Goal: Task Accomplishment & Management: Manage account settings

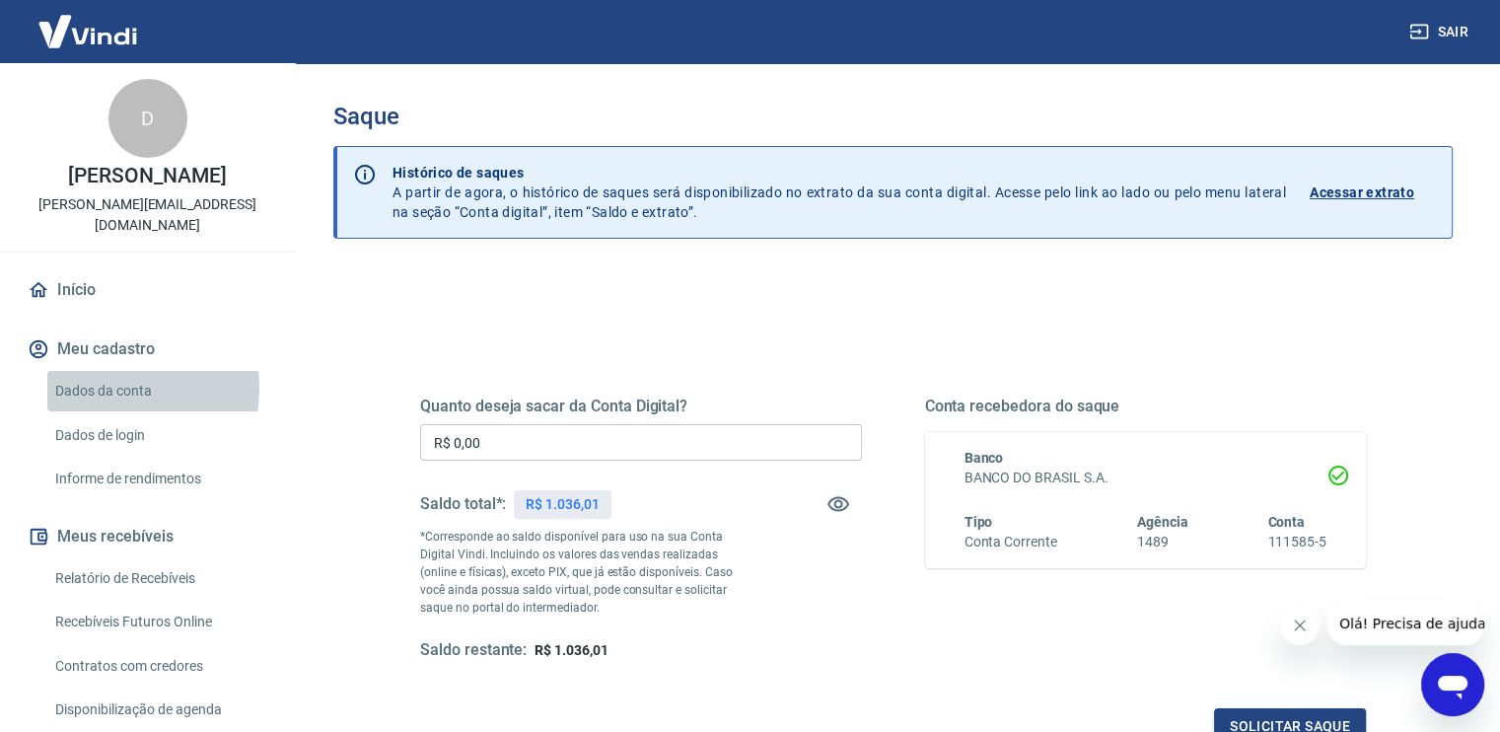
click at [101, 371] on link "Dados da conta" at bounding box center [159, 391] width 224 height 40
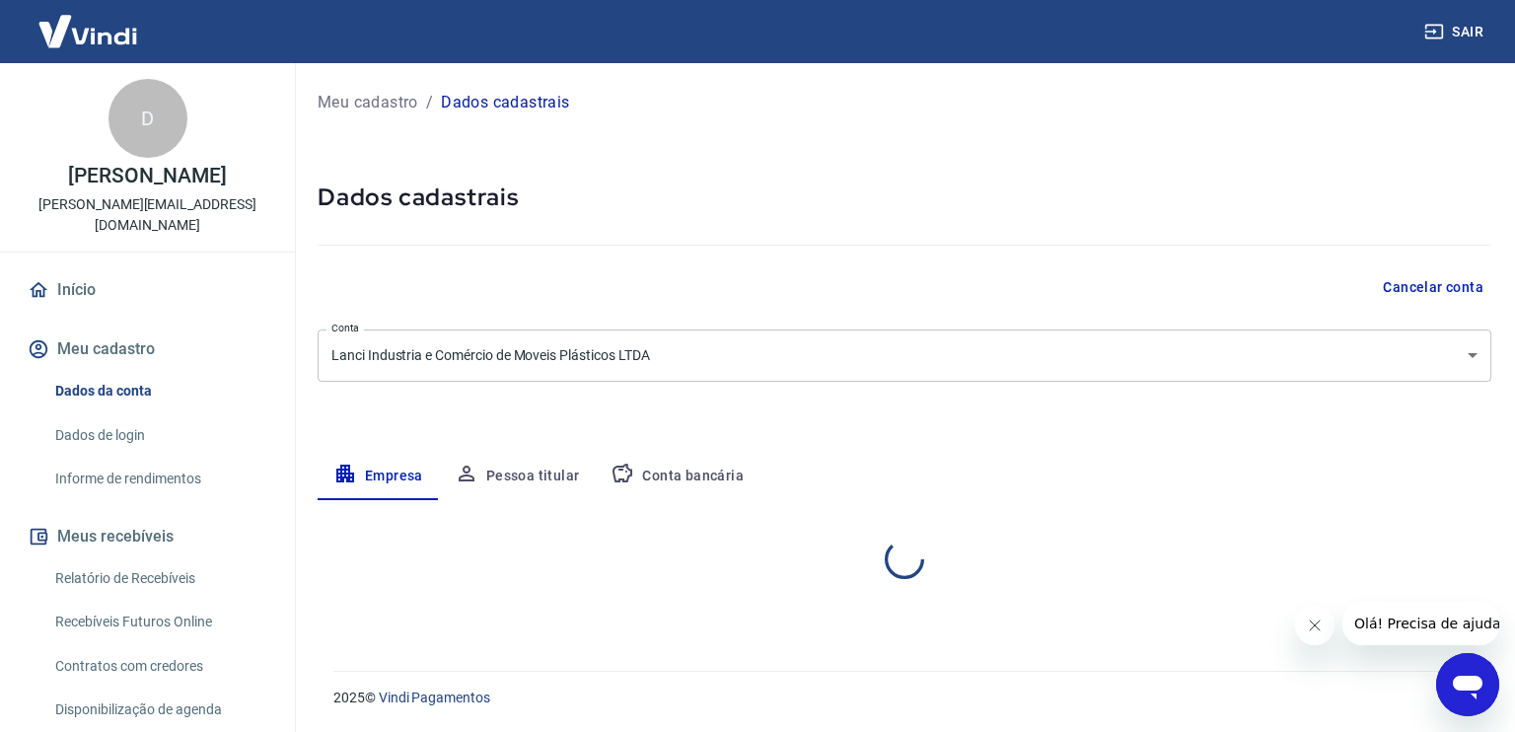
select select "SC"
select select "business"
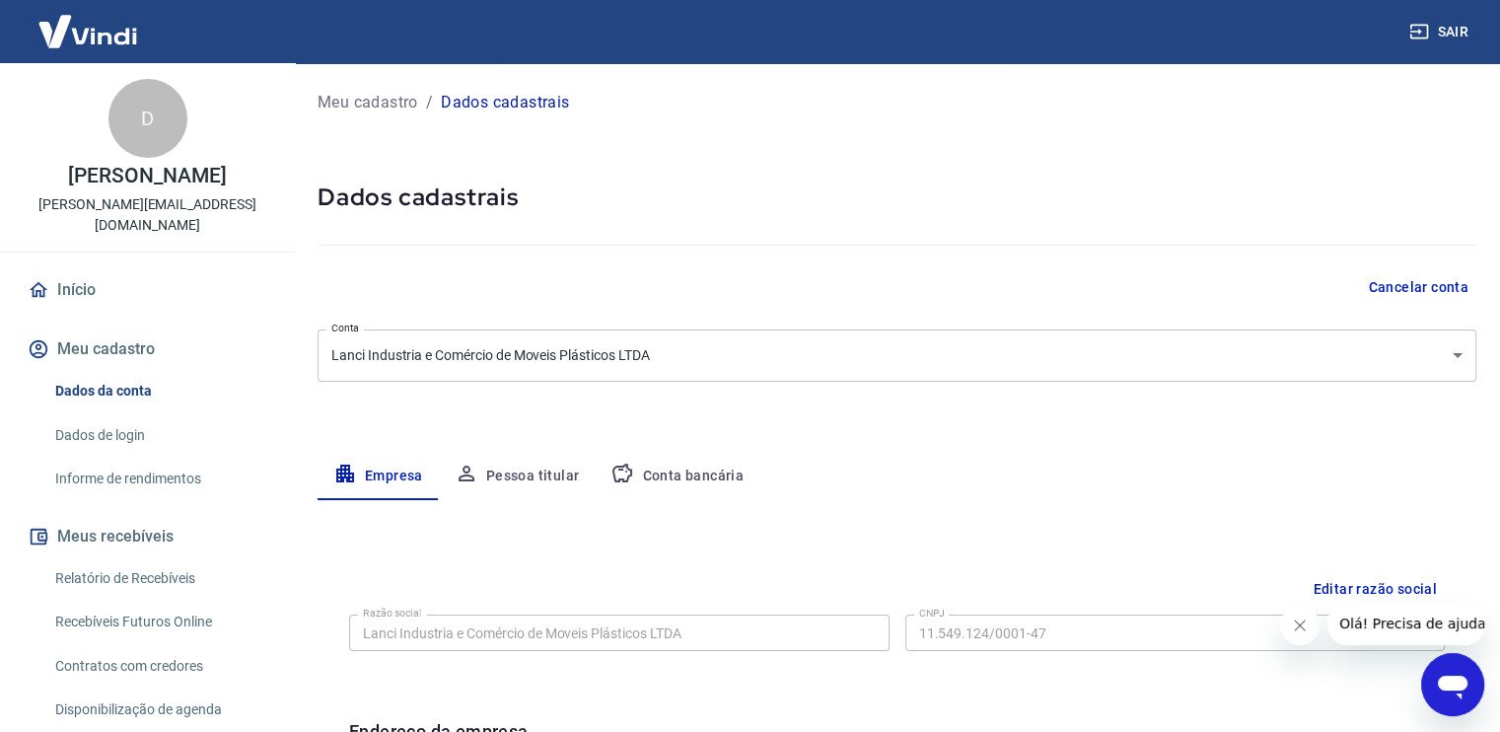
click at [109, 328] on button "Meu cadastro" at bounding box center [147, 348] width 247 height 43
click at [99, 272] on link "Início" at bounding box center [147, 289] width 247 height 43
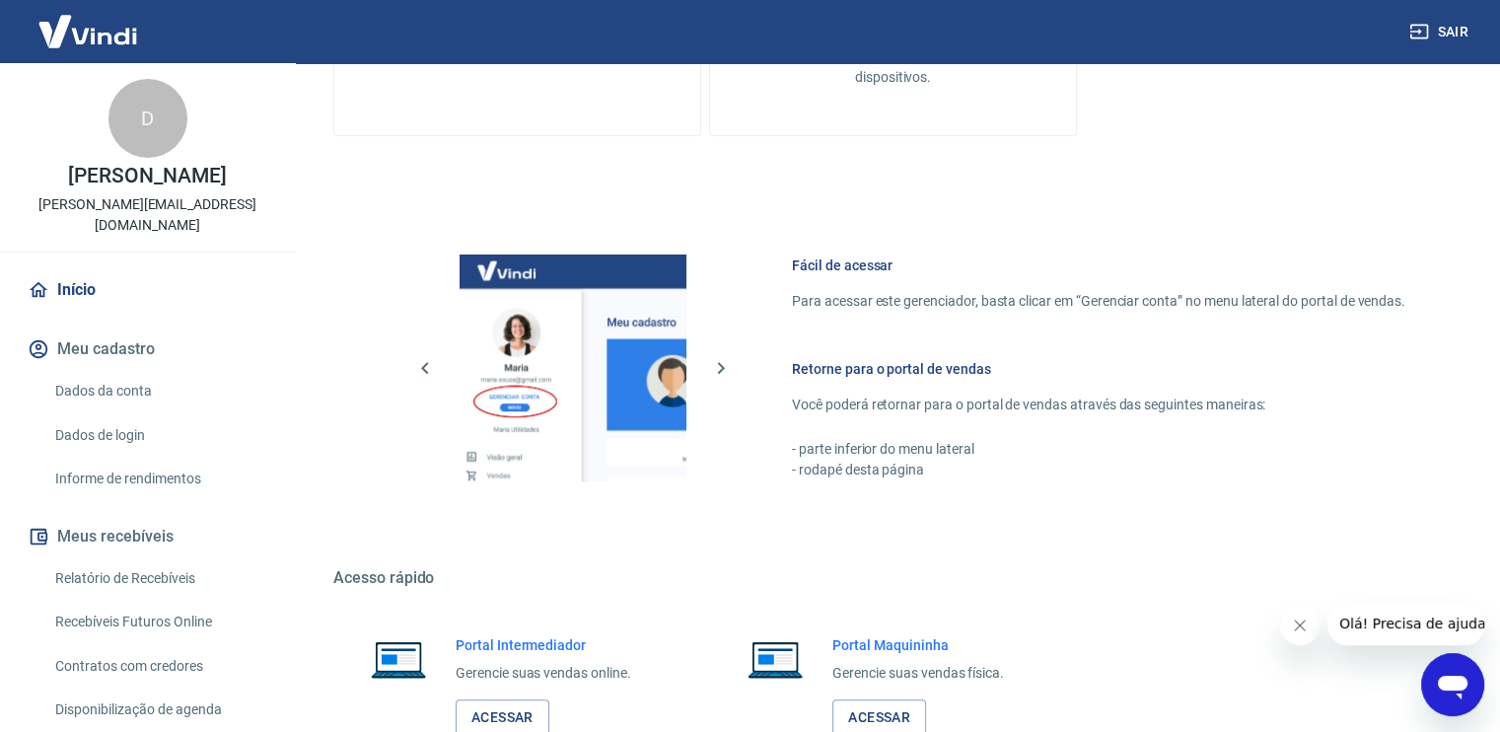
scroll to position [296, 0]
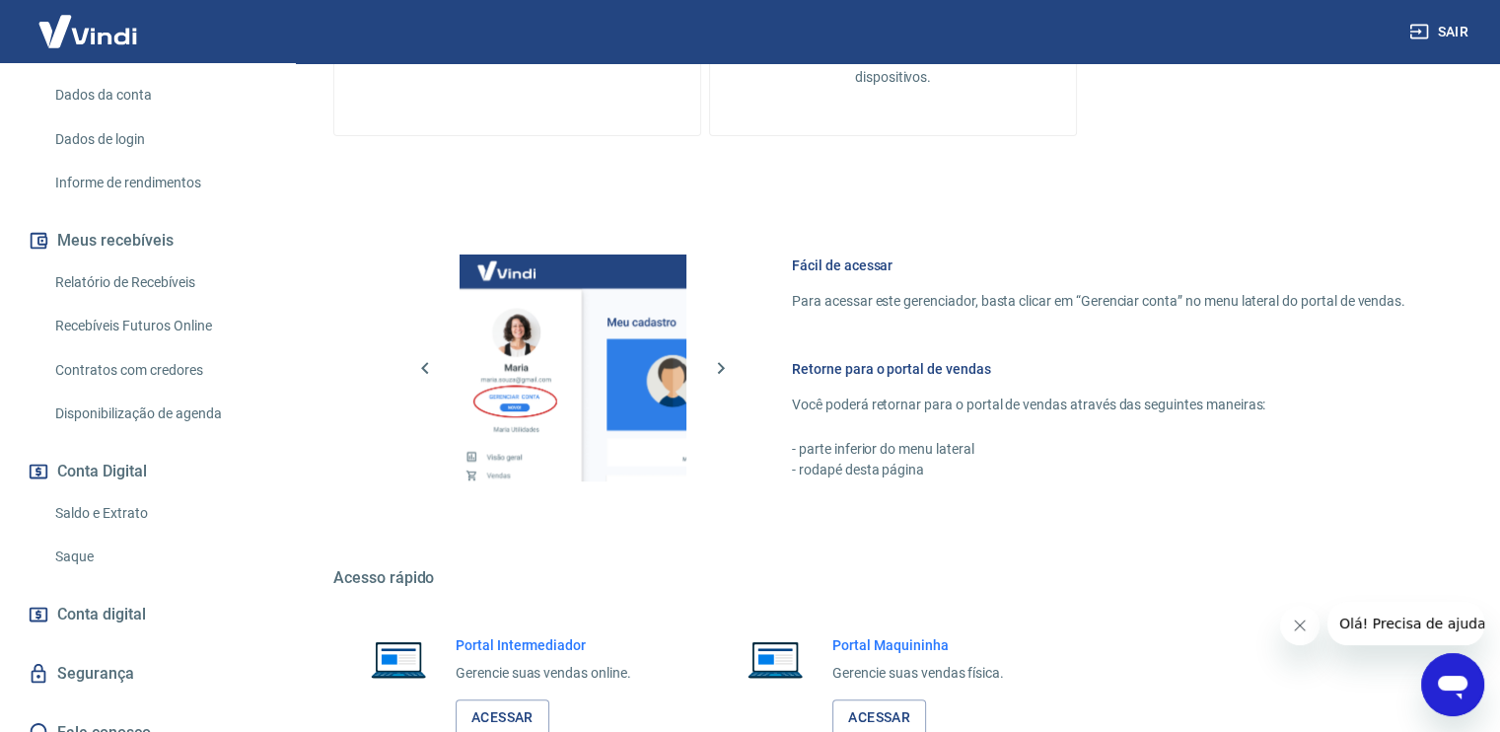
click at [175, 493] on link "Saldo e Extrato" at bounding box center [159, 513] width 224 height 40
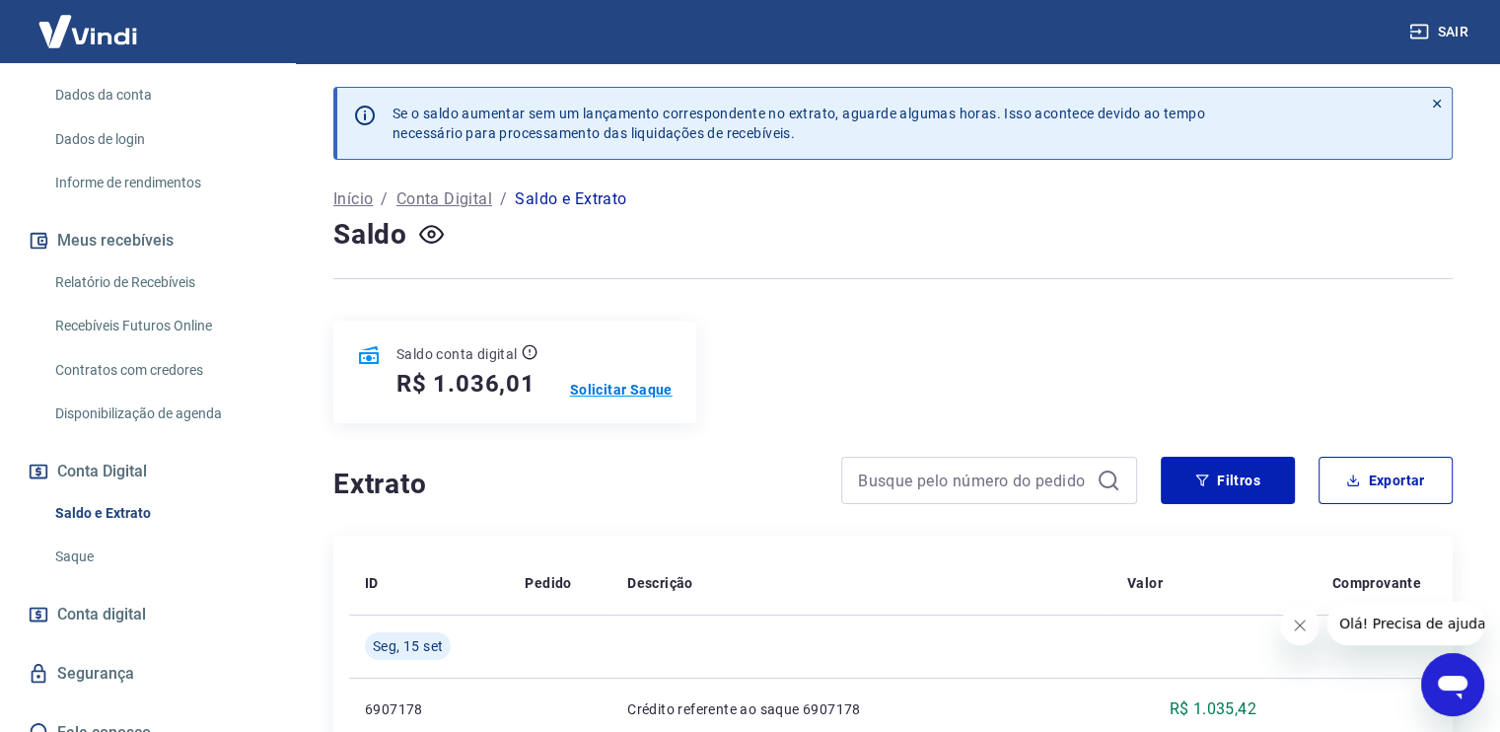
click at [577, 384] on p "Solicitar Saque" at bounding box center [621, 390] width 103 height 20
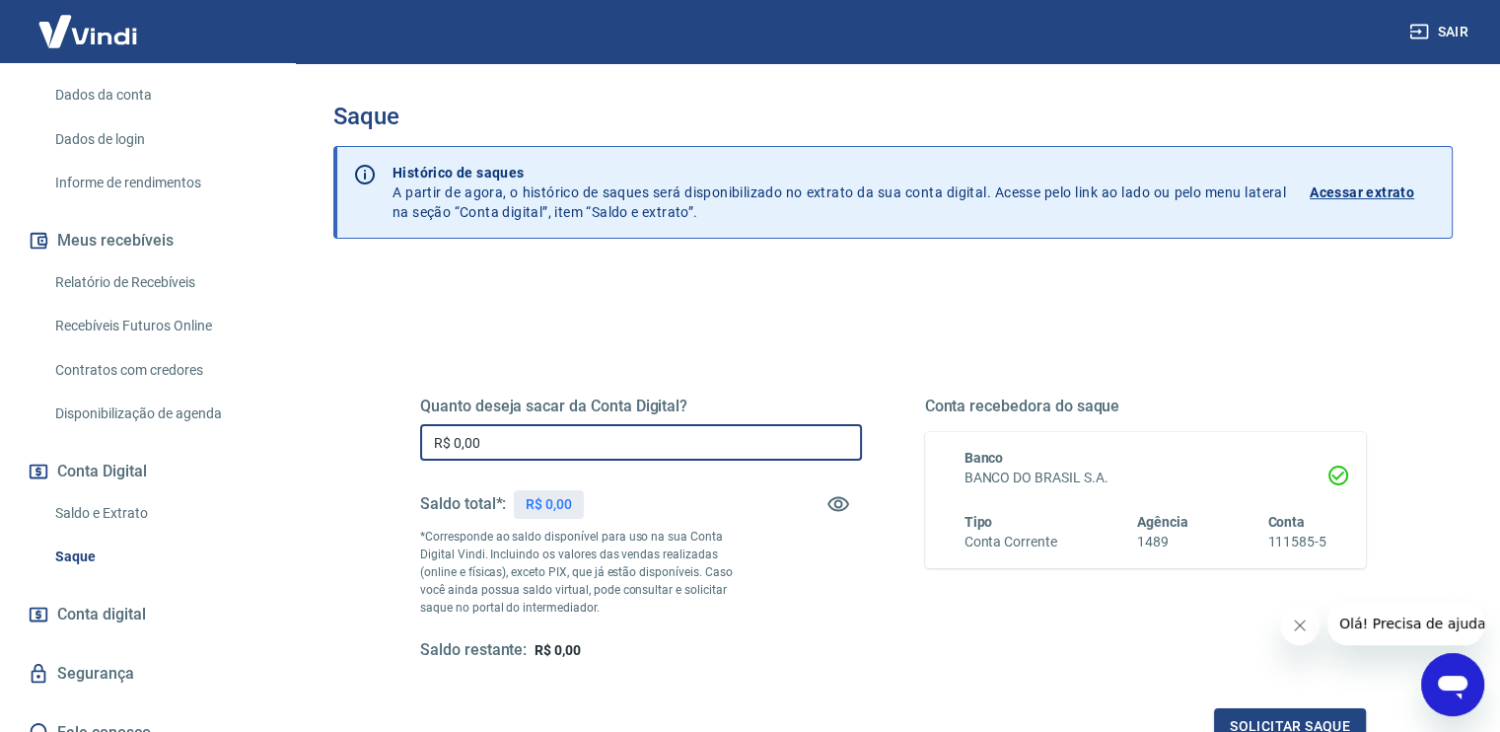
click at [573, 435] on input "R$ 0,00" at bounding box center [641, 442] width 442 height 36
type input "R$ 1.036,00"
click at [1257, 711] on button "Solicitar saque" at bounding box center [1290, 726] width 152 height 36
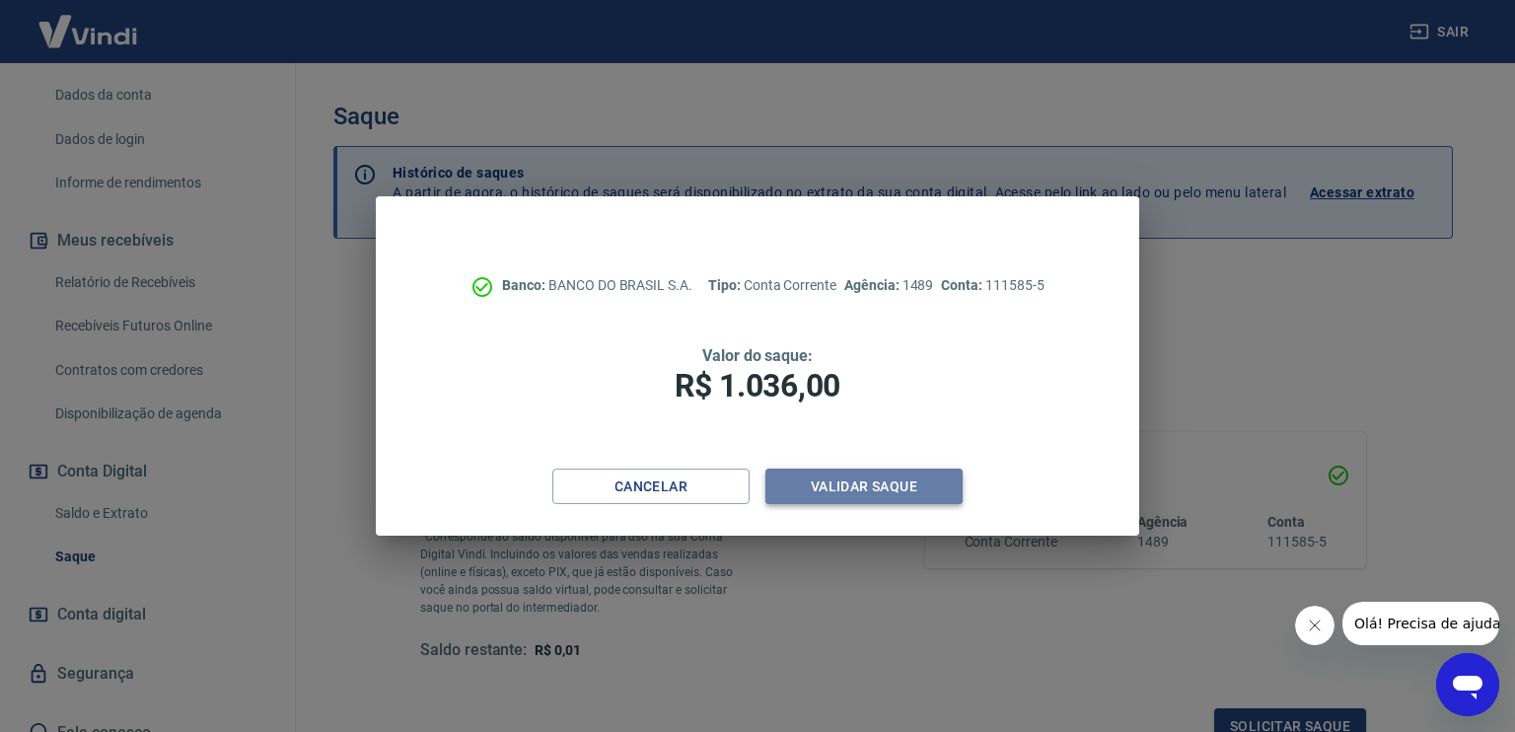
click at [841, 492] on button "Validar saque" at bounding box center [863, 486] width 197 height 36
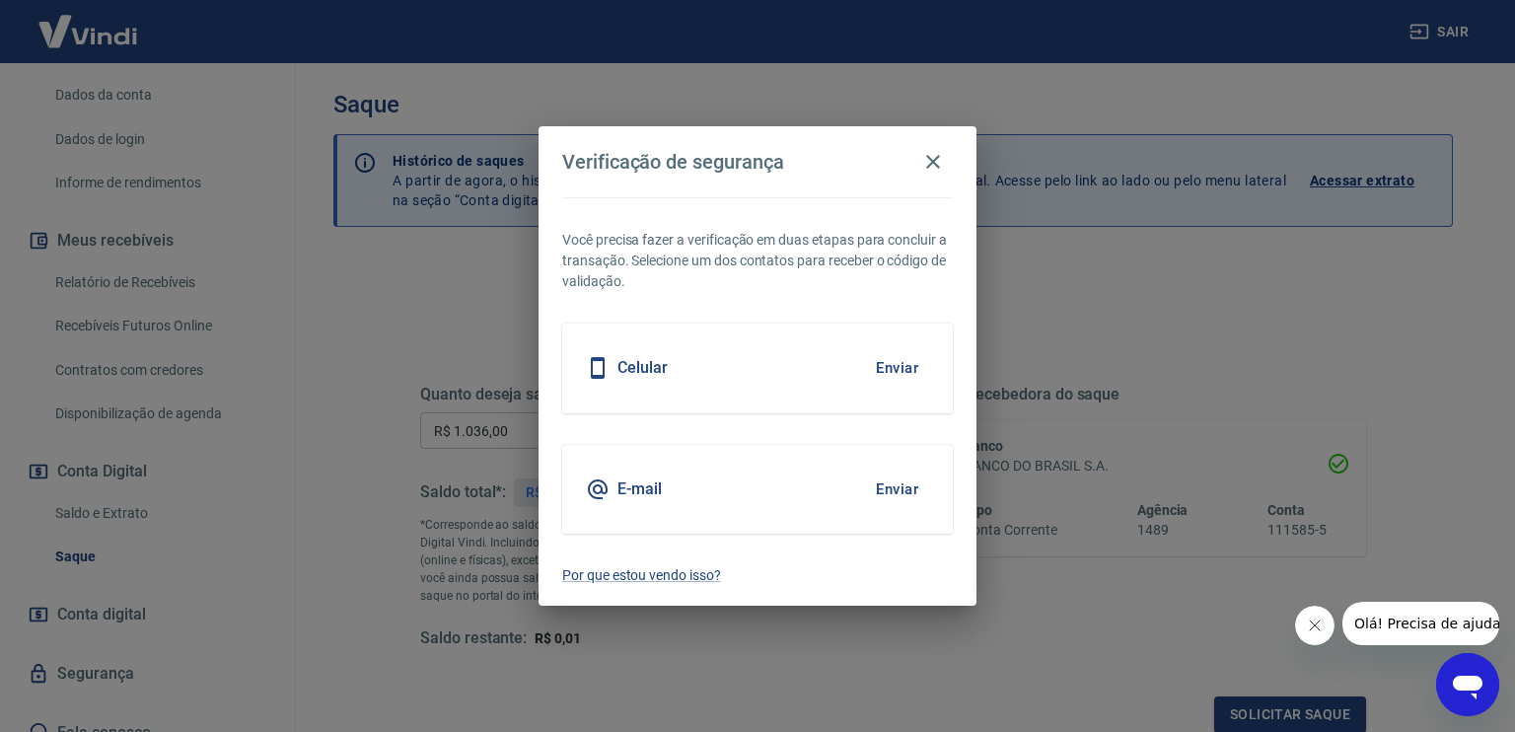
click at [773, 491] on div "E-mail Enviar" at bounding box center [757, 489] width 390 height 89
click at [894, 486] on button "Enviar" at bounding box center [897, 488] width 64 height 41
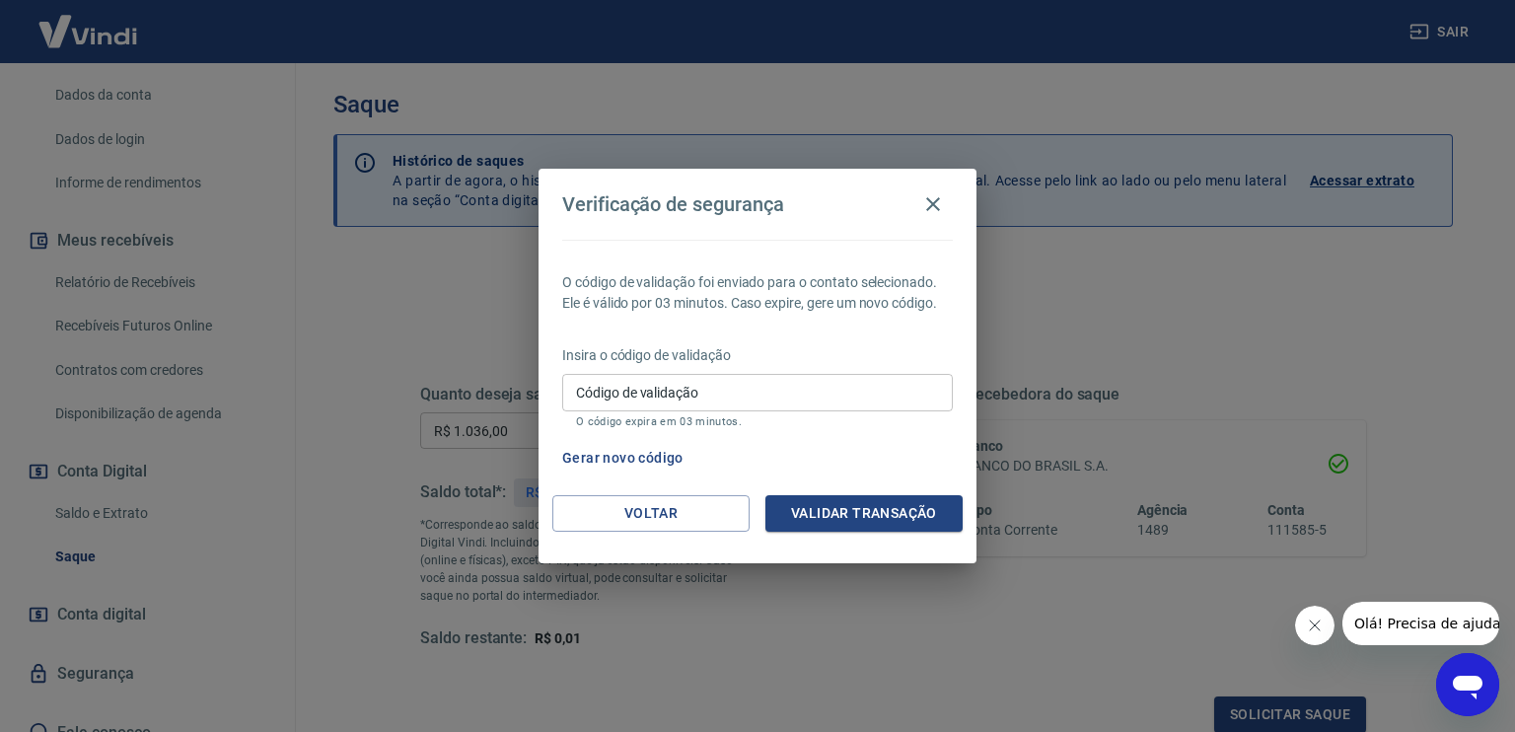
click at [749, 383] on input "Código de validação" at bounding box center [757, 392] width 390 height 36
type input "940092"
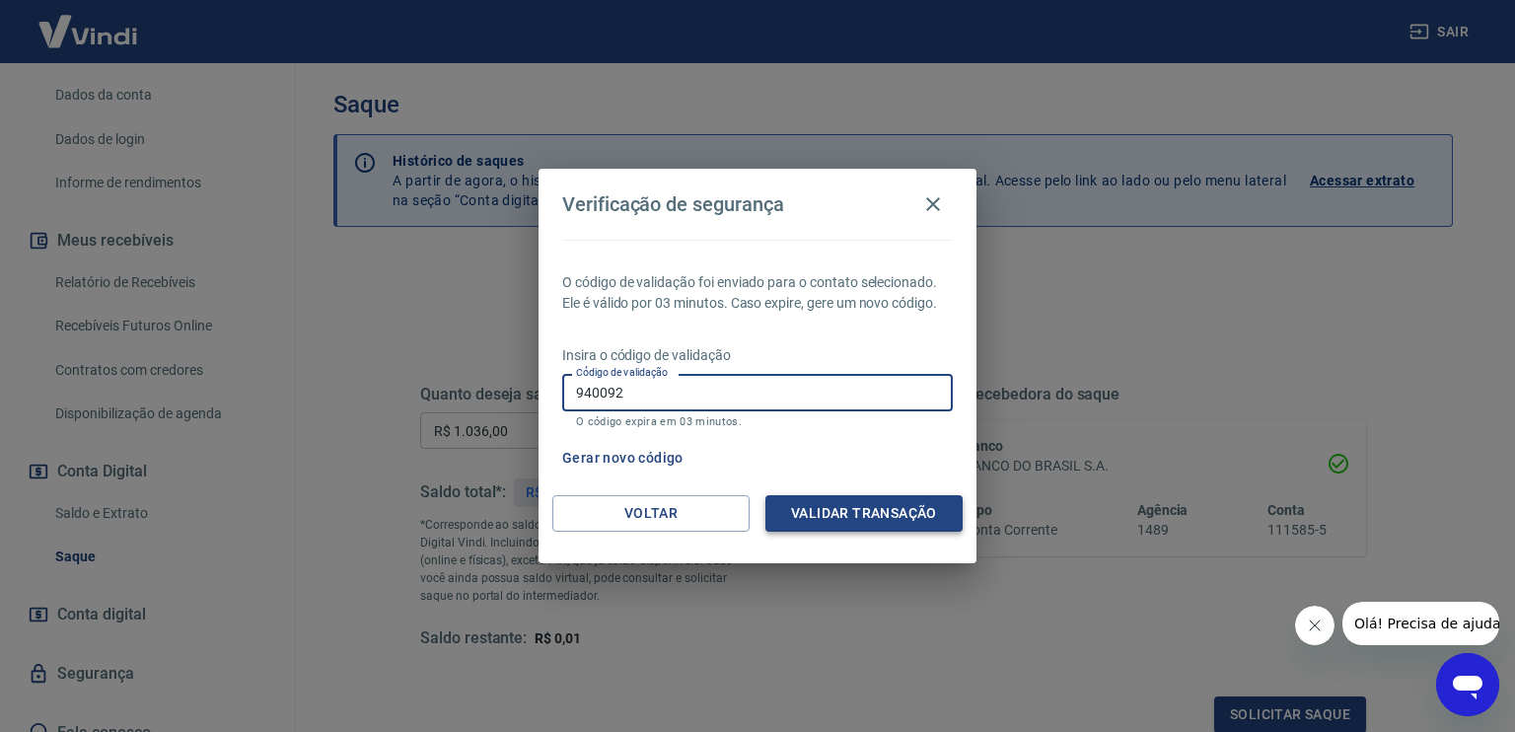
click at [829, 524] on button "Validar transação" at bounding box center [863, 513] width 197 height 36
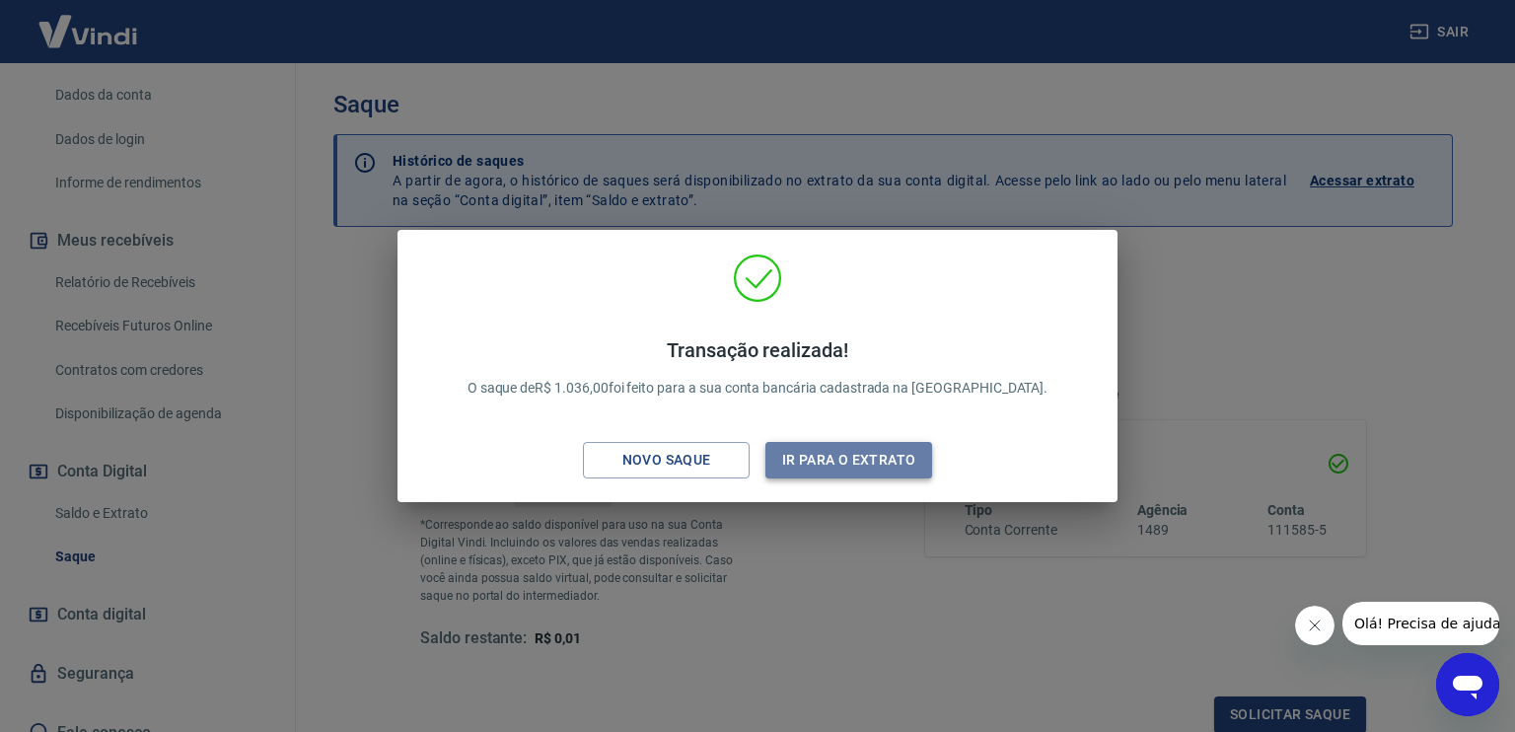
click at [815, 465] on button "Ir para o extrato" at bounding box center [848, 460] width 167 height 36
